Goal: Information Seeking & Learning: Learn about a topic

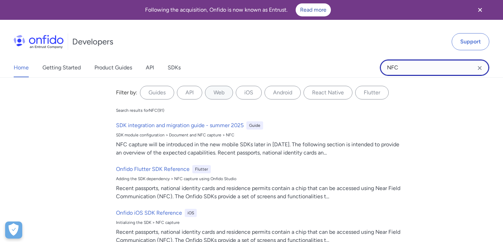
drag, startPoint x: 406, startPoint y: 67, endPoint x: 337, endPoint y: 67, distance: 69.4
click at [338, 67] on div "Home Getting Started Product Guides API SDKs NFC NFC Filter by: Guides API Web …" at bounding box center [251, 67] width 503 height 19
type input "webhook"
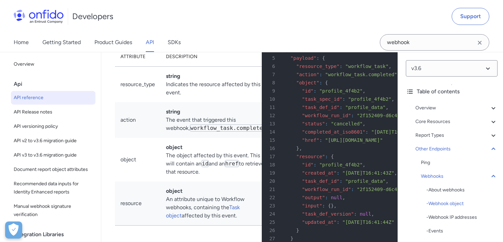
scroll to position [63764, 0]
click at [454, 54] on div "v3.6 Table of contents Overview Get started (API v3.6) Request, response format…" at bounding box center [451, 147] width 103 height 190
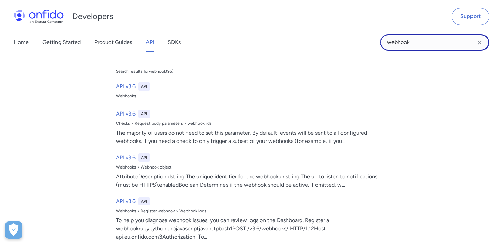
drag, startPoint x: 436, startPoint y: 44, endPoint x: 316, endPoint y: 37, distance: 119.9
click at [316, 37] on div "Home Getting Started Product Guides API SDKs webhook webhook Search results for…" at bounding box center [251, 42] width 503 height 19
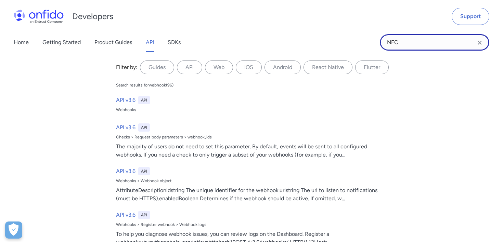
type input "NFC"
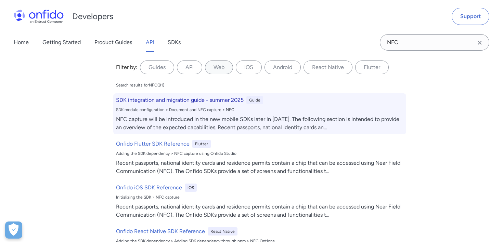
click at [188, 106] on div "SDK integration and migration guide - summer 2025 Guide SDK module configuratio…" at bounding box center [259, 113] width 293 height 41
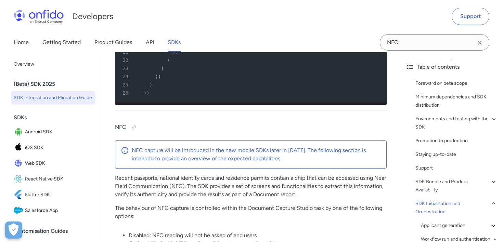
scroll to position [12241, 0]
